Goal: Obtain resource: Obtain resource

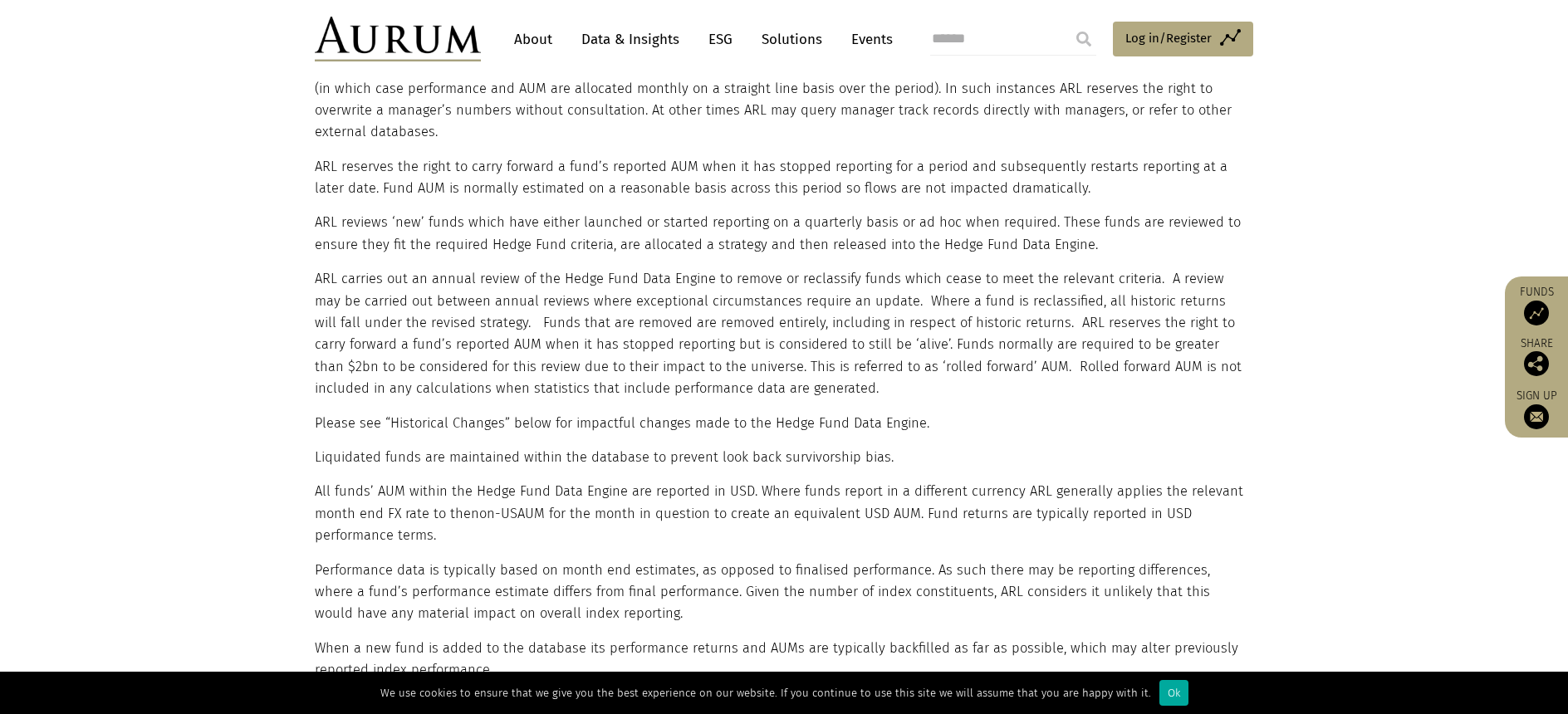
scroll to position [1162, 0]
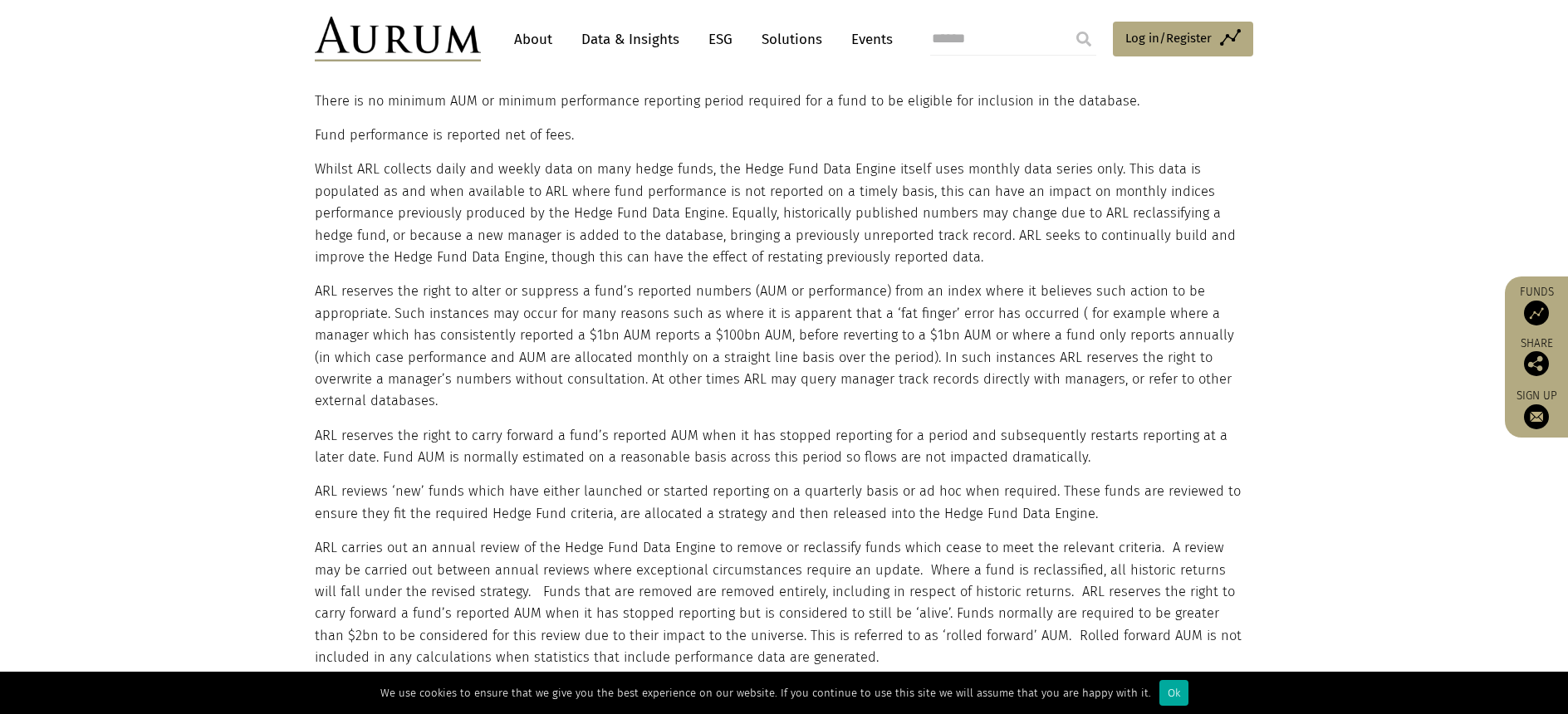
click at [640, 45] on link "Data & Insights" at bounding box center [630, 39] width 115 height 30
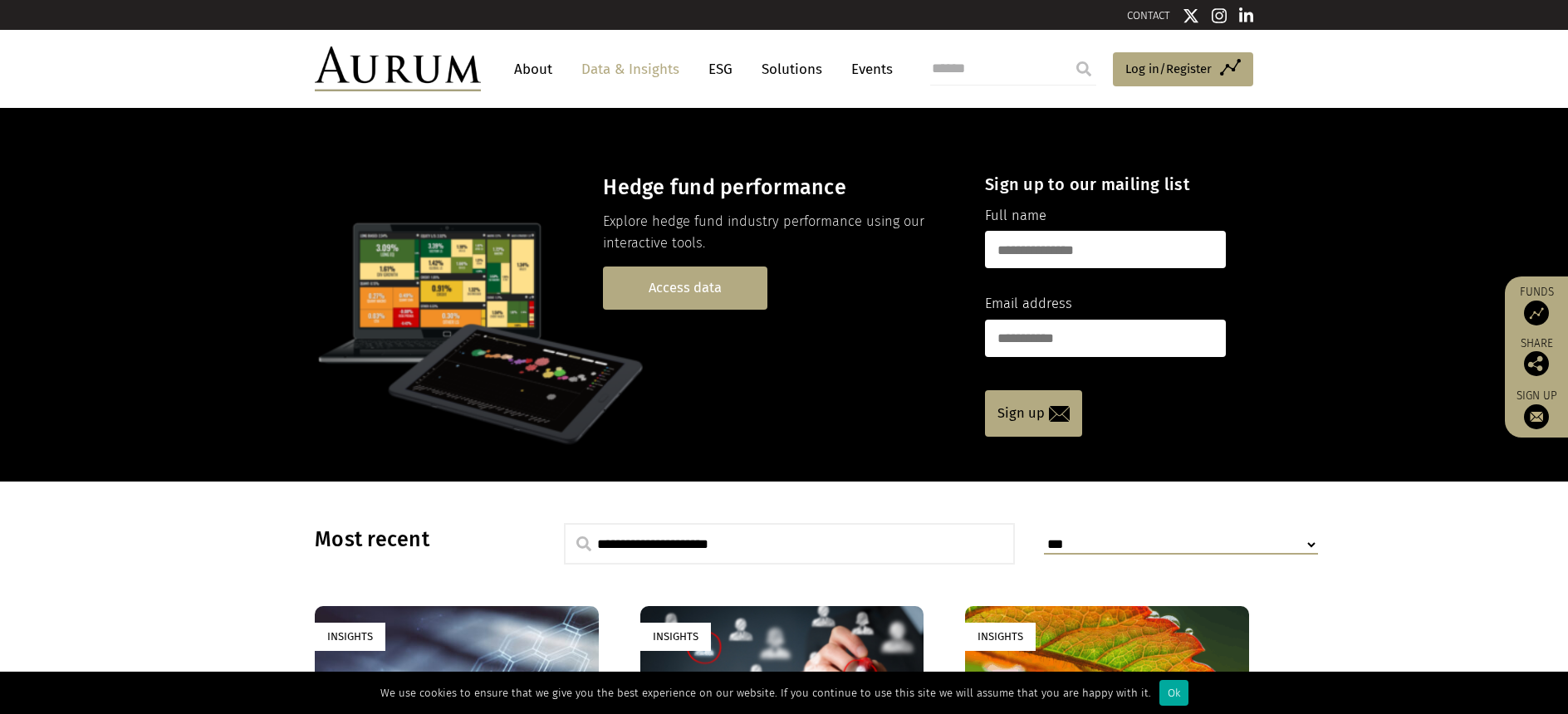
click at [673, 288] on link "Access data" at bounding box center [685, 287] width 164 height 42
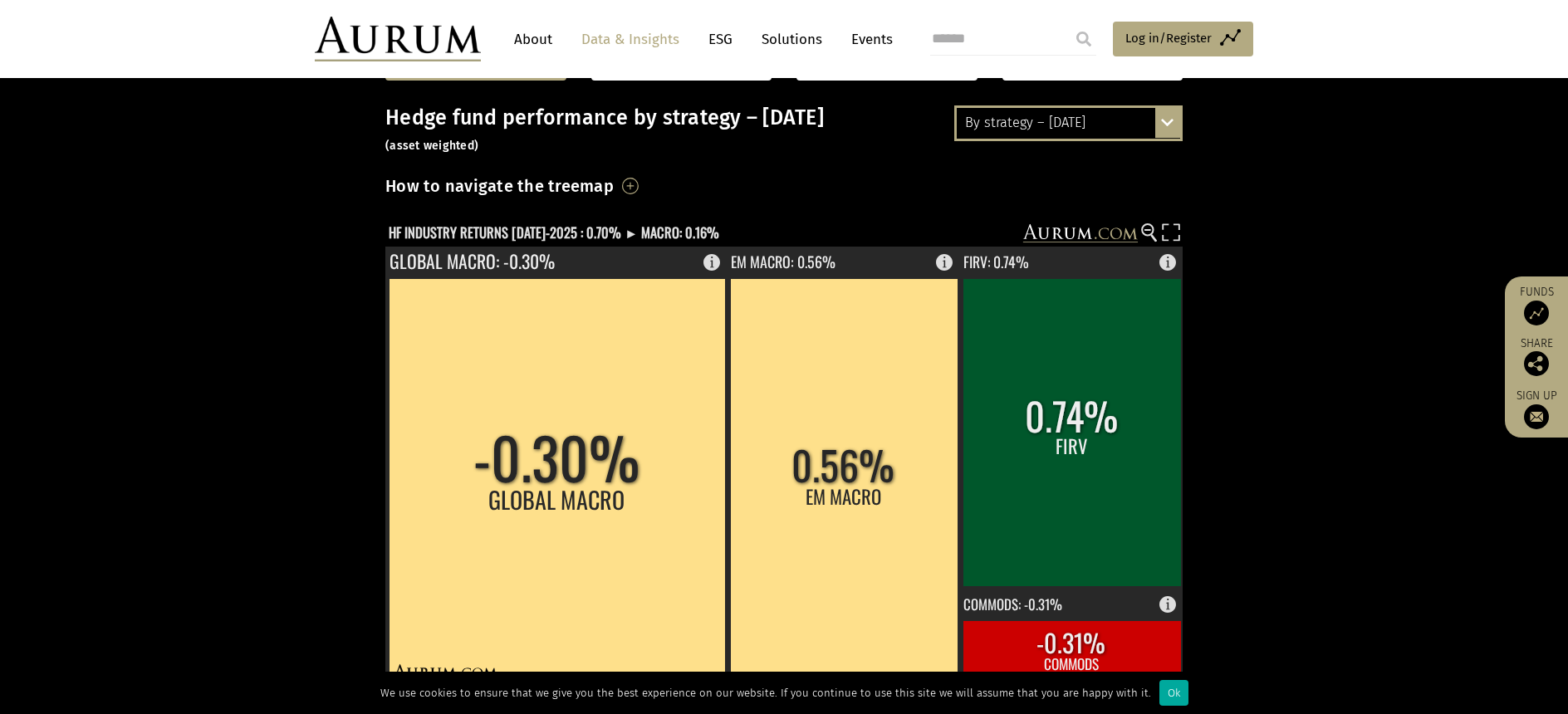
scroll to position [332, 0]
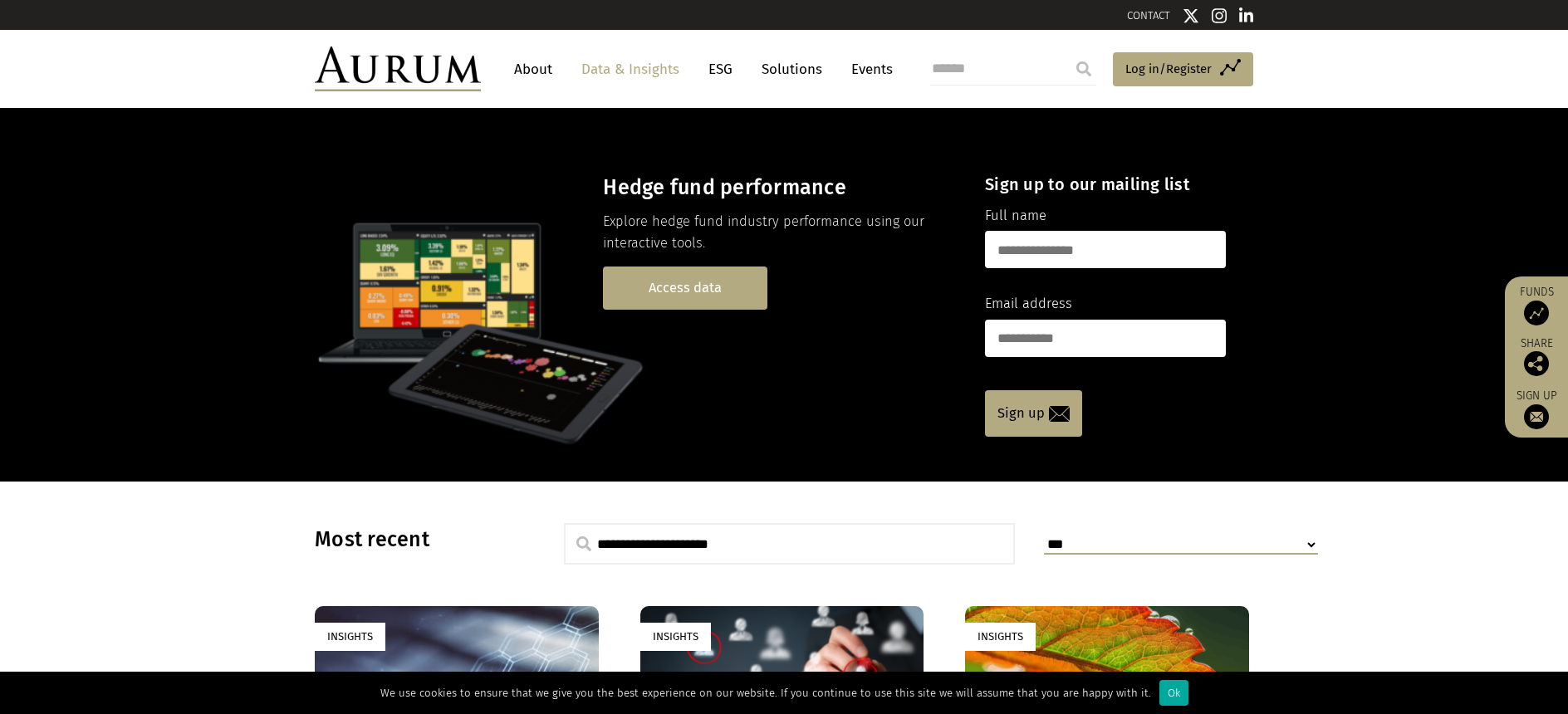
click at [709, 273] on link "Access data" at bounding box center [685, 287] width 164 height 42
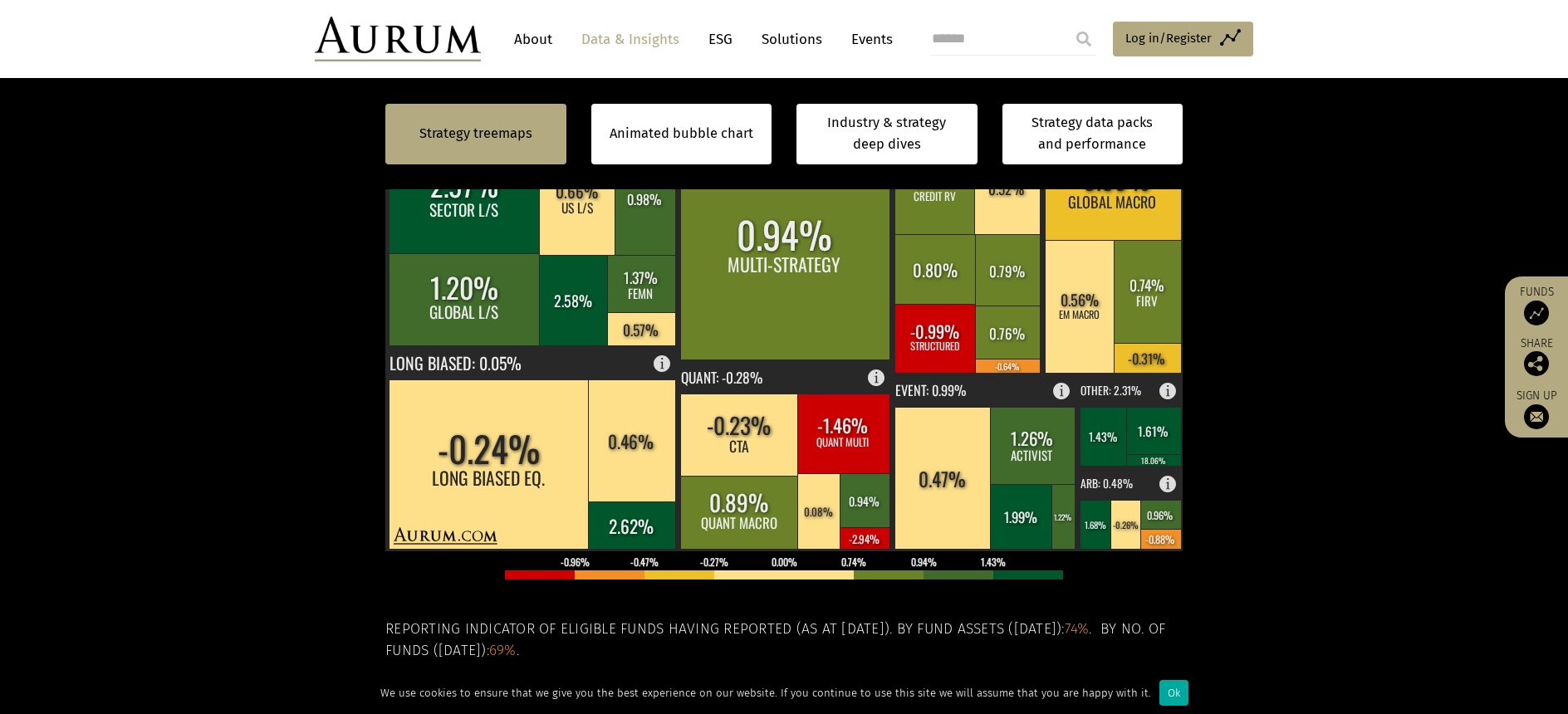
scroll to position [498, 0]
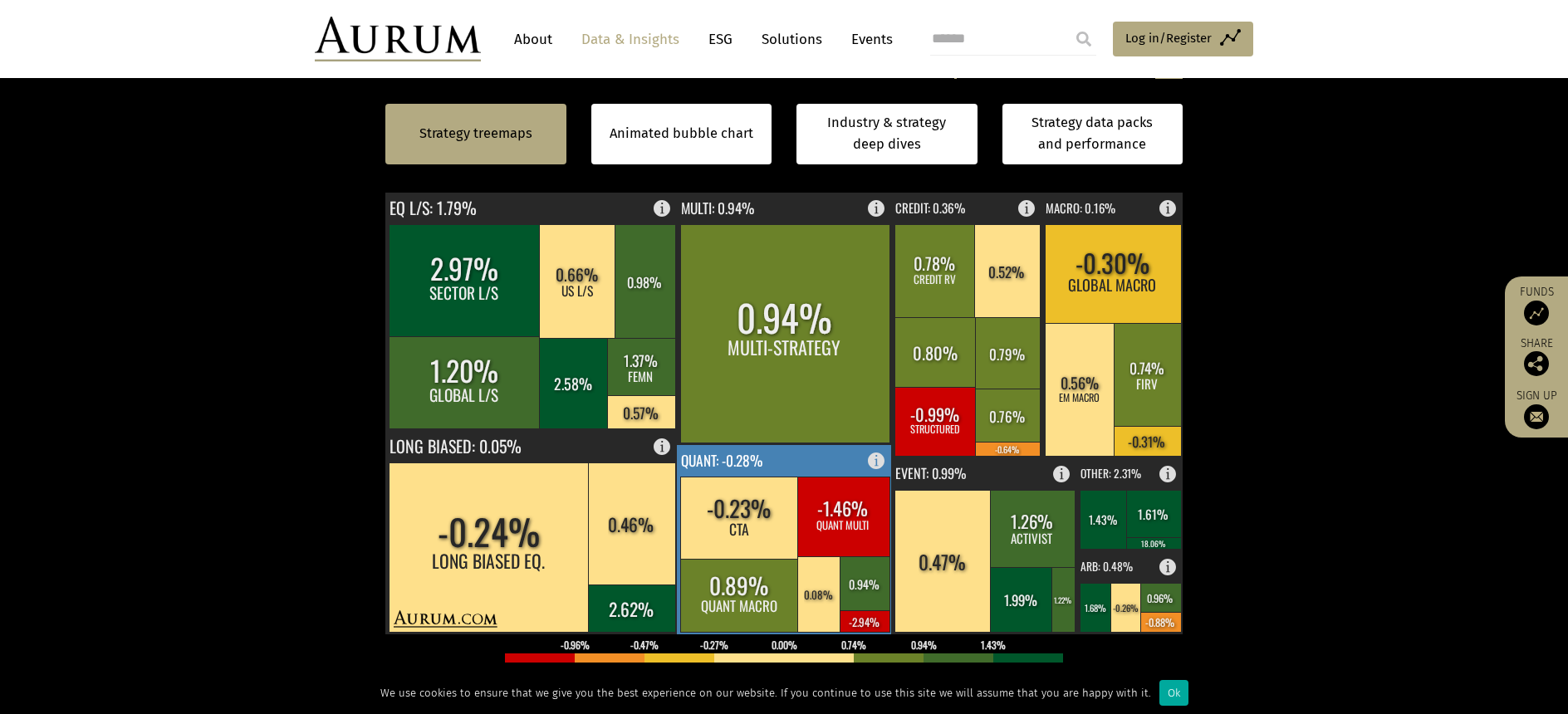
scroll to position [498, 0]
